Goal: Use online tool/utility: Utilize a website feature to perform a specific function

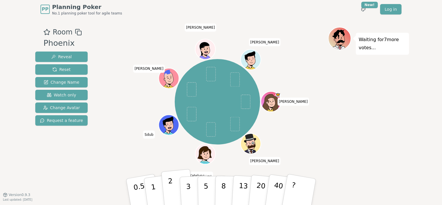
click at [166, 191] on button "2" at bounding box center [177, 192] width 33 height 46
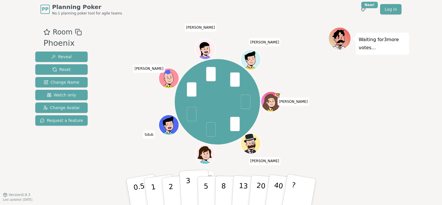
click at [196, 185] on button "3" at bounding box center [195, 191] width 32 height 45
click at [190, 194] on p "3" at bounding box center [189, 193] width 6 height 32
click at [208, 195] on button "5" at bounding box center [213, 192] width 30 height 44
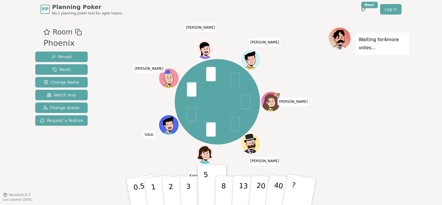
click at [159, 160] on div "[PERSON_NAME] (you) Sdub [PERSON_NAME] [PERSON_NAME] [PERSON_NAME]" at bounding box center [217, 101] width 221 height 129
click at [205, 193] on p "5" at bounding box center [206, 191] width 5 height 31
click at [190, 191] on p "3" at bounding box center [189, 193] width 6 height 32
click at [219, 190] on button "8" at bounding box center [230, 192] width 30 height 44
click at [212, 189] on button "5" at bounding box center [213, 192] width 30 height 44
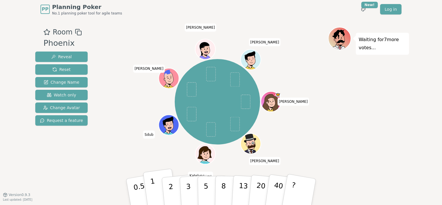
click at [157, 196] on button "1" at bounding box center [160, 191] width 34 height 47
click at [49, 67] on button "Reset" at bounding box center [61, 69] width 52 height 10
